Goal: Information Seeking & Learning: Learn about a topic

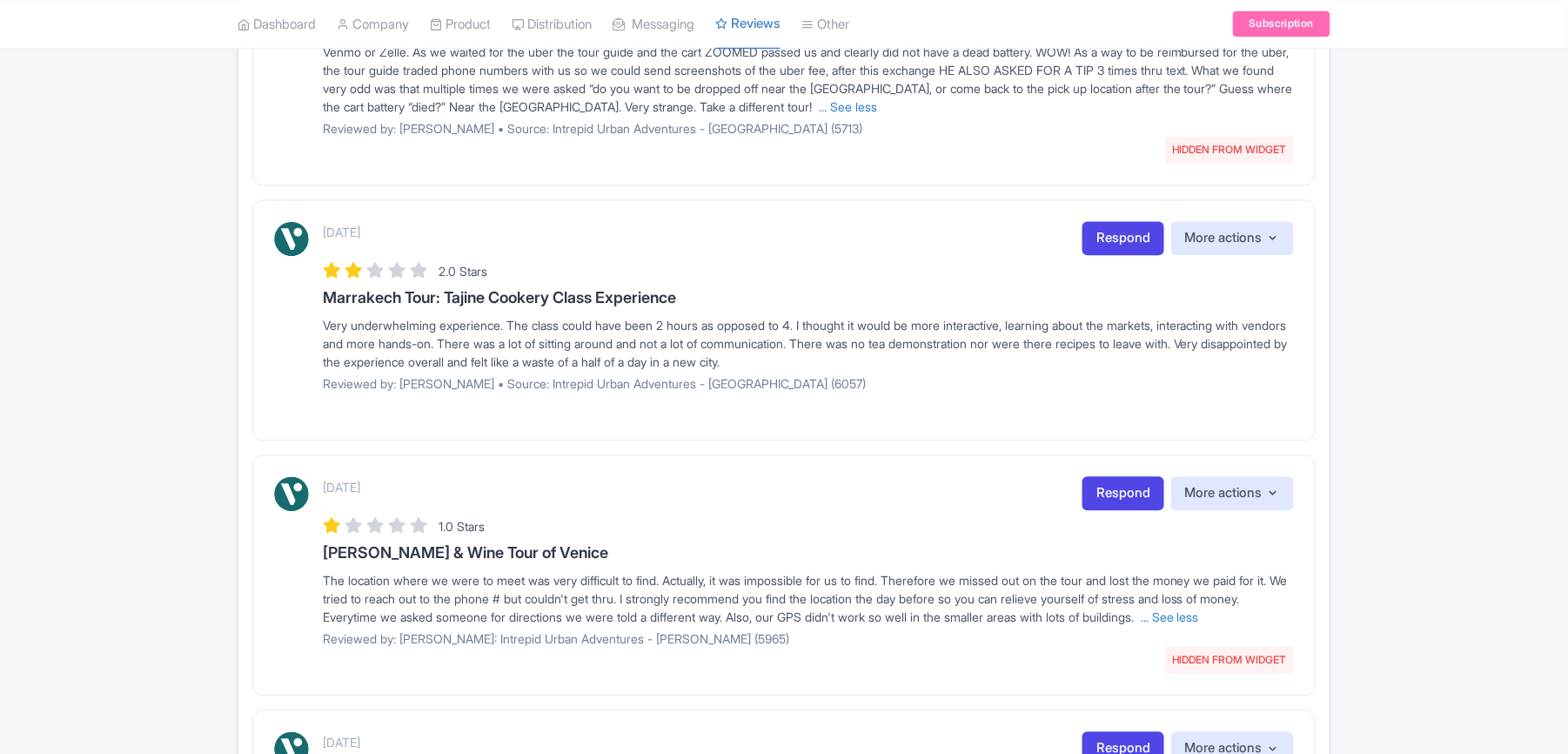
scroll to position [1275, 0]
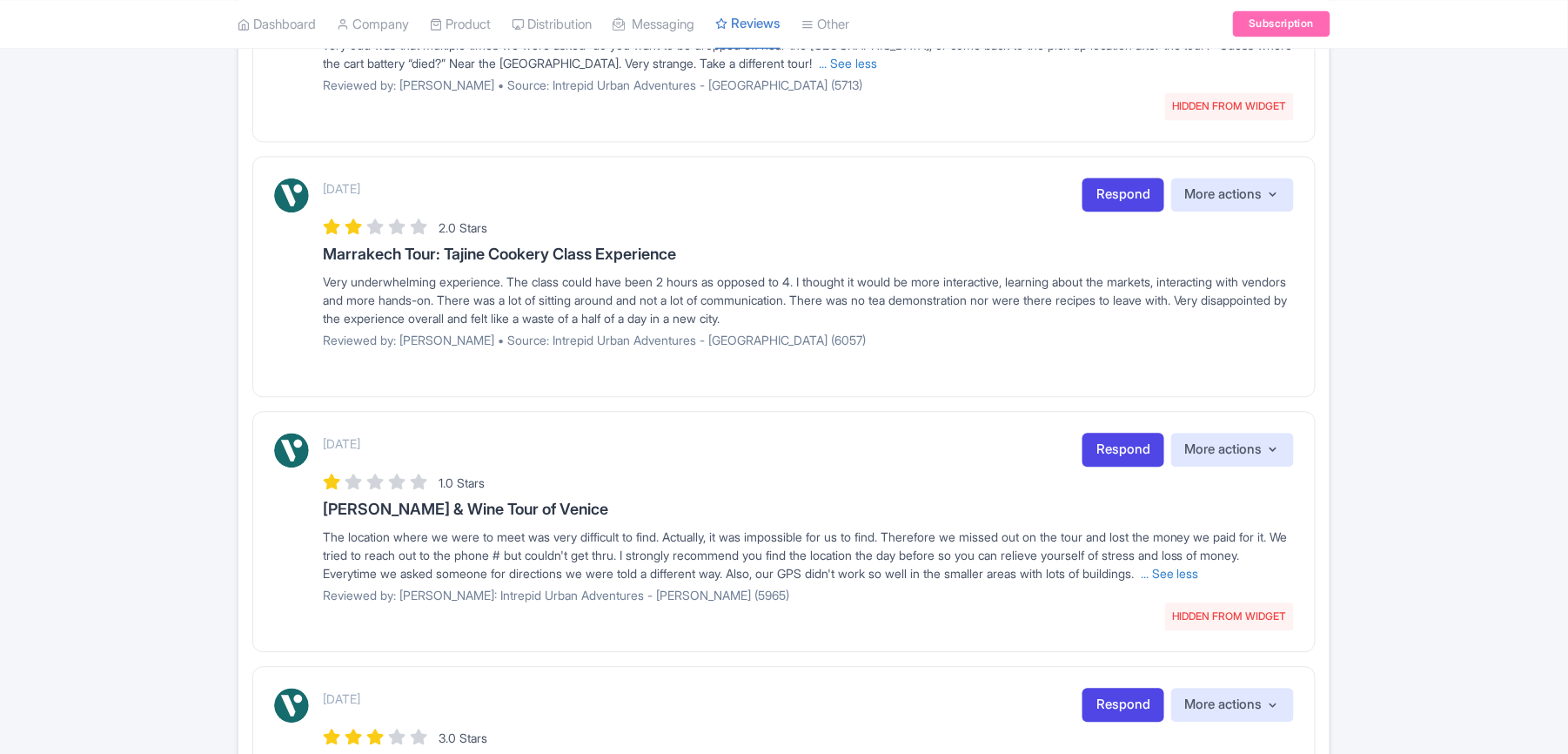
drag, startPoint x: 1276, startPoint y: 609, endPoint x: 1251, endPoint y: 613, distance: 25.3
click at [1200, 580] on link "... See less" at bounding box center [1170, 572] width 59 height 14
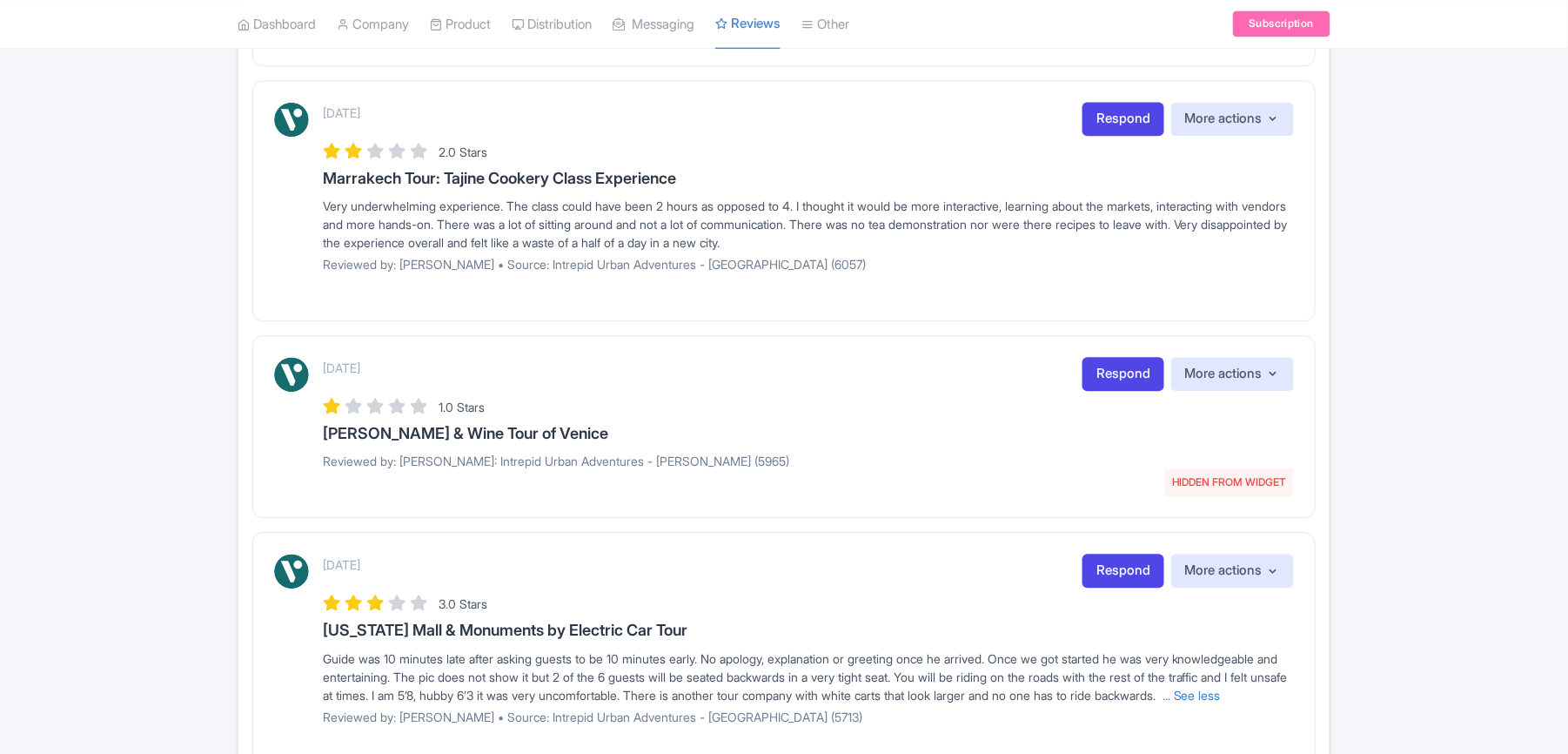
scroll to position [1393, 0]
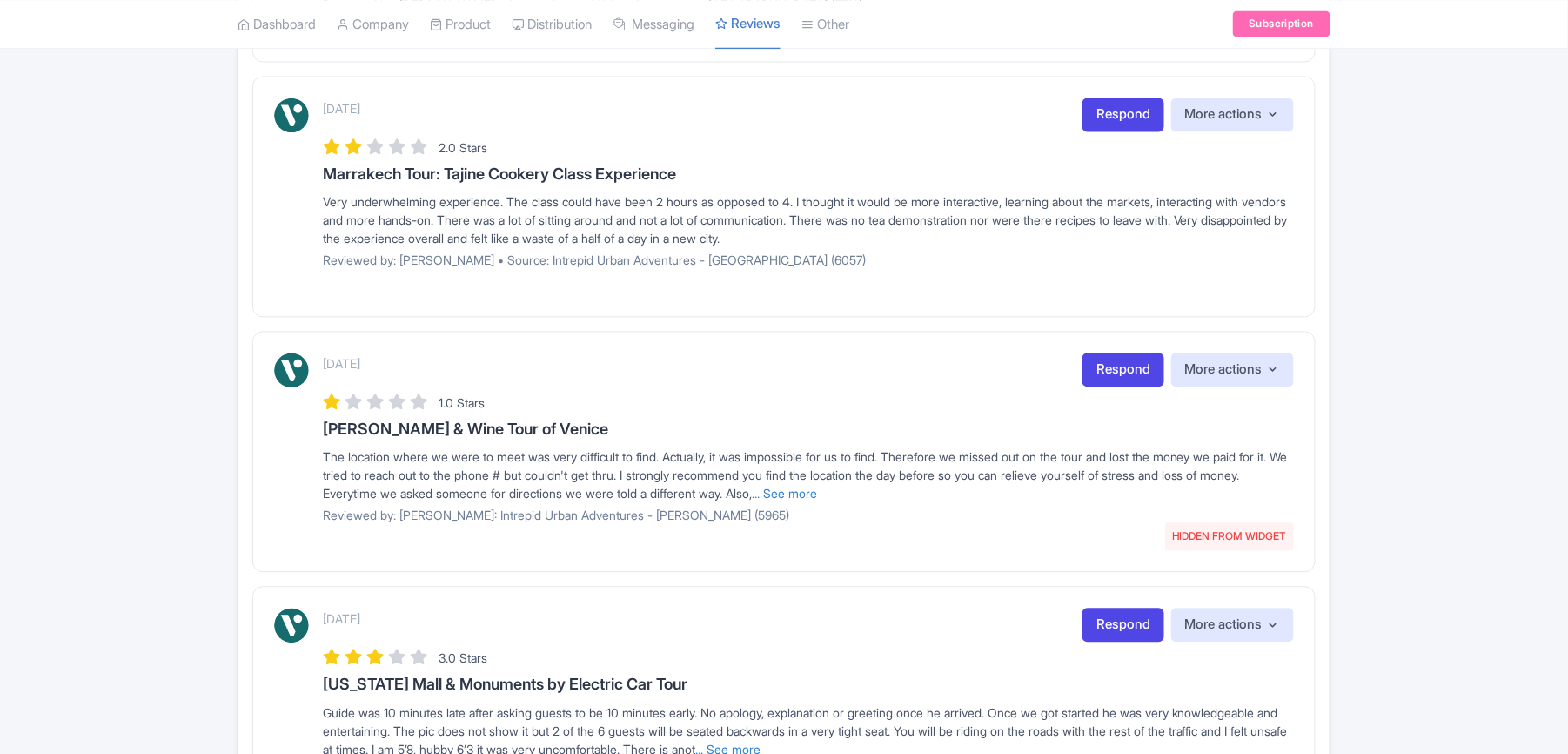
scroll to position [1265, 0]
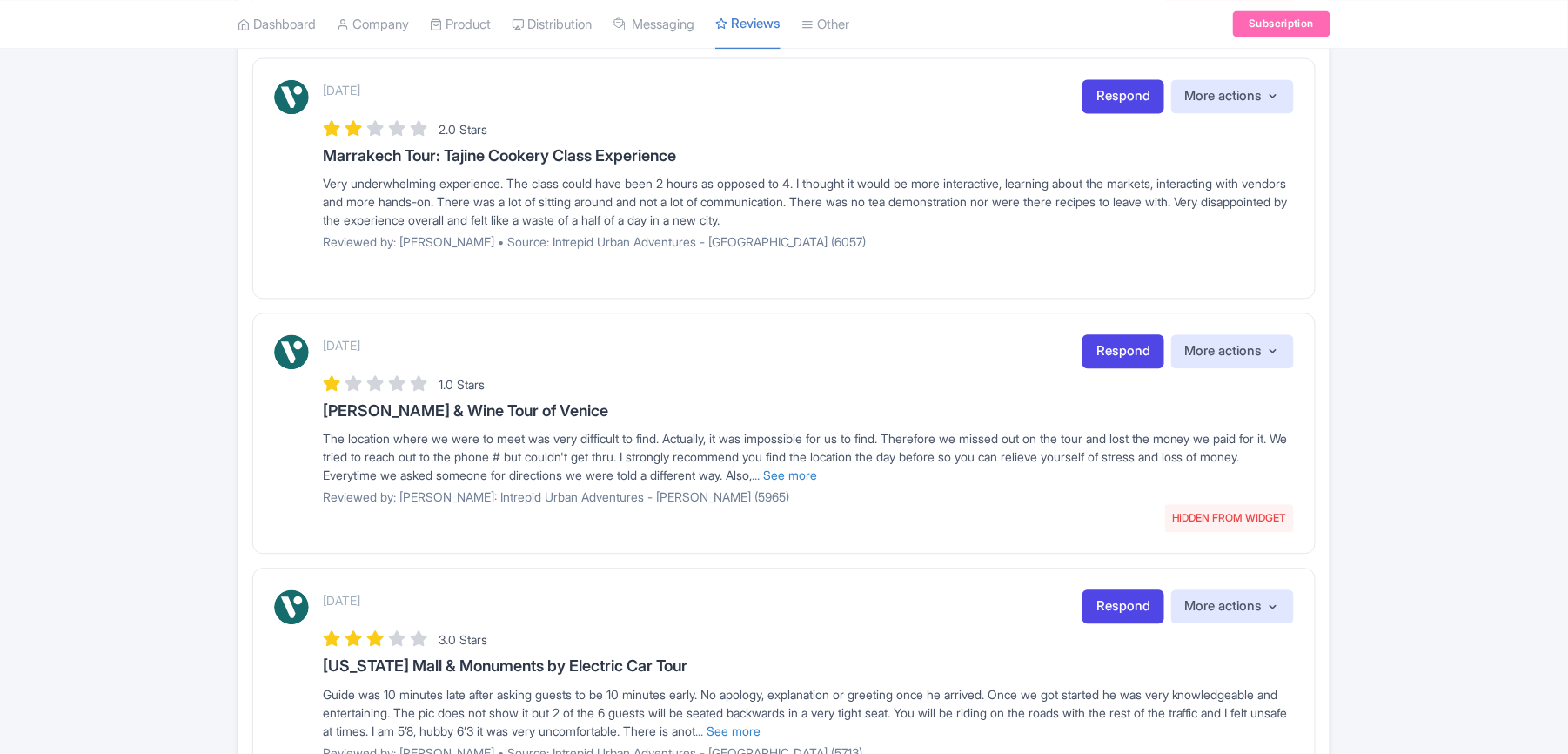
click at [878, 484] on div "The location where we were to meet was very difficult to find. Actually, it was…" at bounding box center [809, 456] width 972 height 55
click at [818, 482] on link "... See more" at bounding box center [785, 474] width 65 height 14
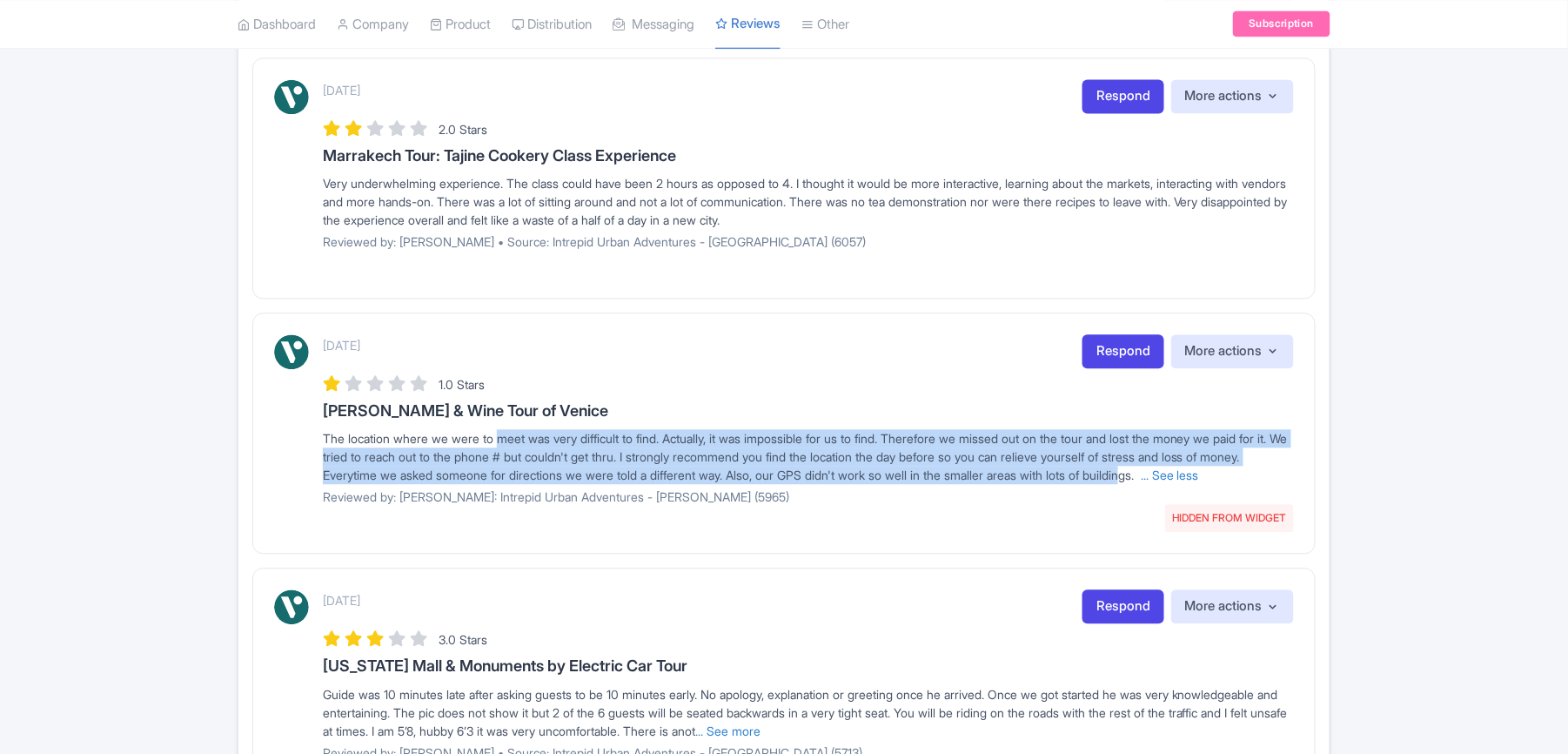
drag, startPoint x: 501, startPoint y: 461, endPoint x: 1219, endPoint y: 492, distance: 718.7
click at [1219, 482] on span "The location where we were to meet was very difficult to find. Actually, it was…" at bounding box center [805, 456] width 965 height 51
click at [596, 482] on span "The location where we were to meet was very difficult to find. Actually, it was…" at bounding box center [805, 456] width 965 height 51
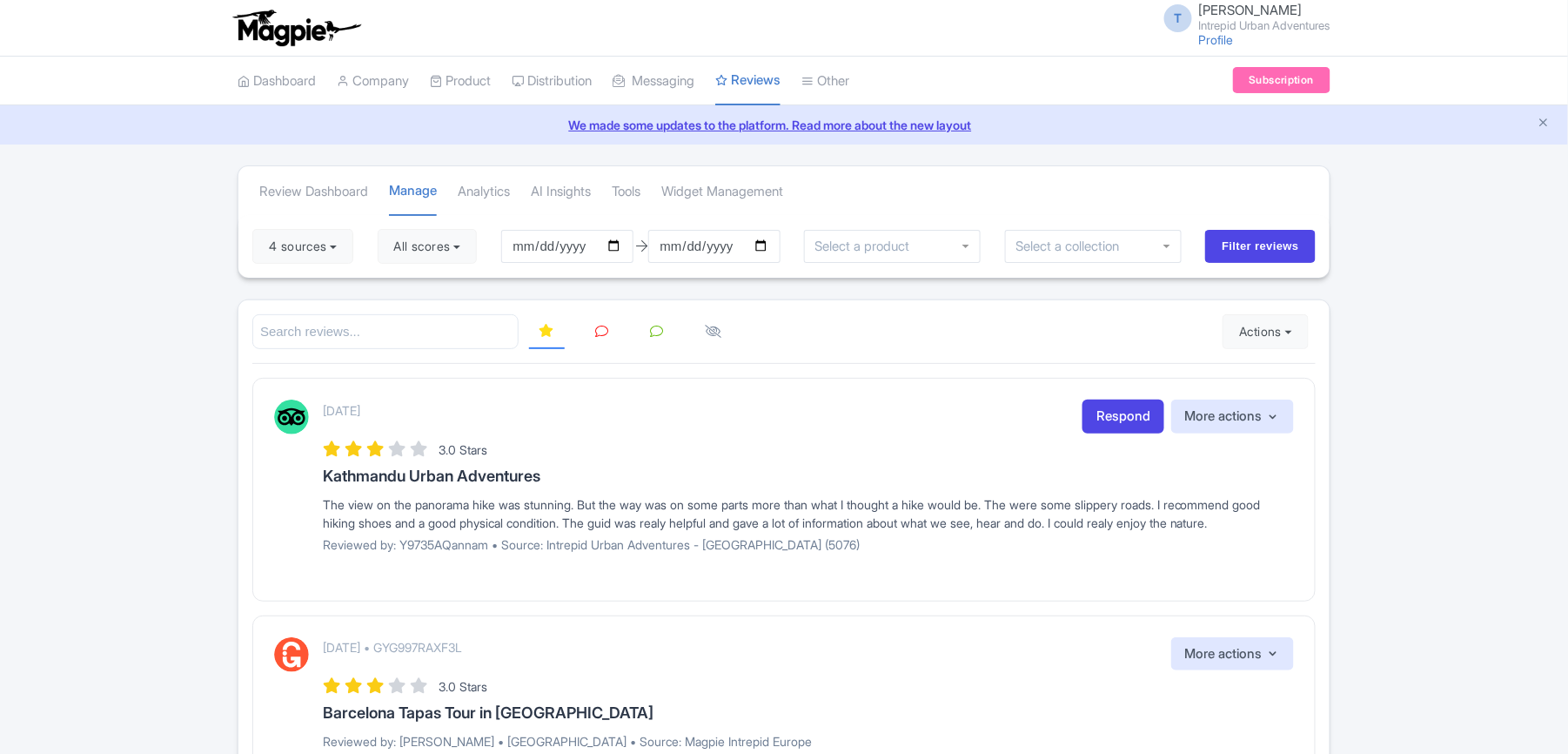
scroll to position [812, 0]
